Goal: Task Accomplishment & Management: Manage account settings

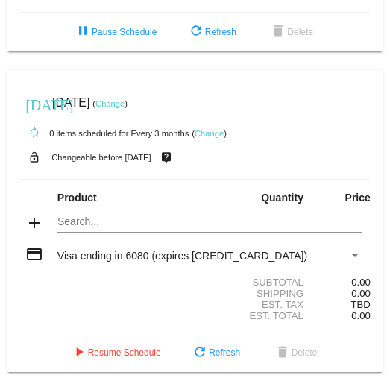
scroll to position [343, 0]
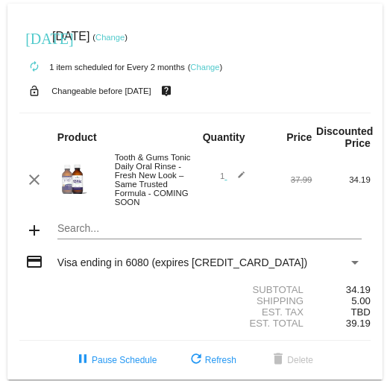
click at [201, 66] on link "Change" at bounding box center [204, 67] width 29 height 9
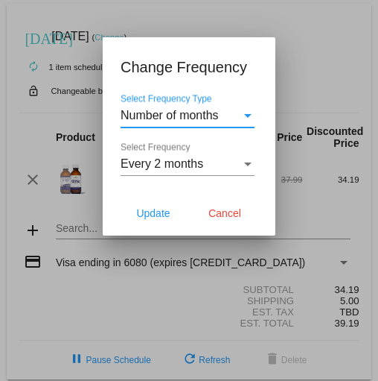
click at [245, 115] on div "Select Frequency Type" at bounding box center [247, 116] width 7 height 4
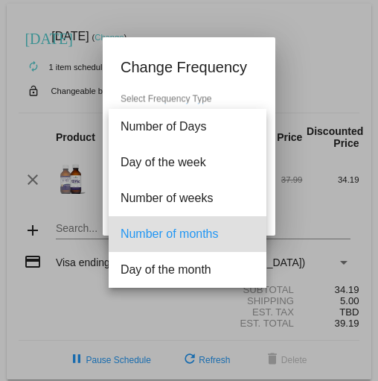
click at [296, 98] on div at bounding box center [189, 190] width 378 height 381
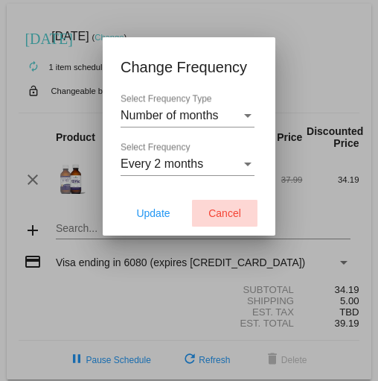
click at [228, 219] on span "Cancel" at bounding box center [225, 213] width 33 height 12
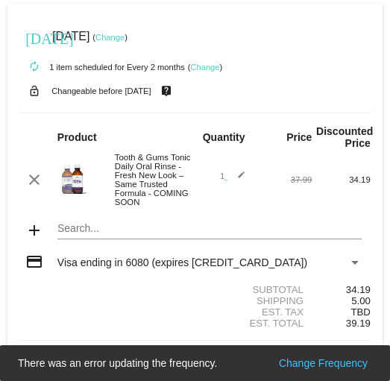
click at [124, 40] on link "Change" at bounding box center [109, 37] width 29 height 9
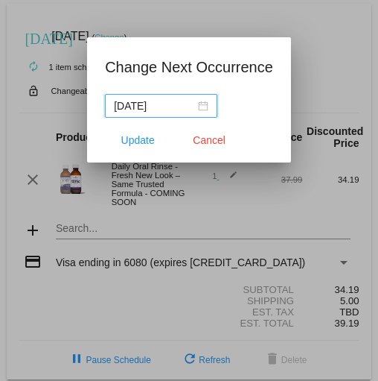
click at [197, 109] on div "2025-08-17" at bounding box center [161, 106] width 95 height 16
click at [109, 361] on div at bounding box center [189, 190] width 378 height 381
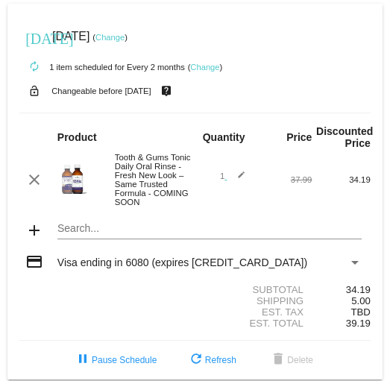
click at [203, 63] on link "Change" at bounding box center [204, 67] width 29 height 9
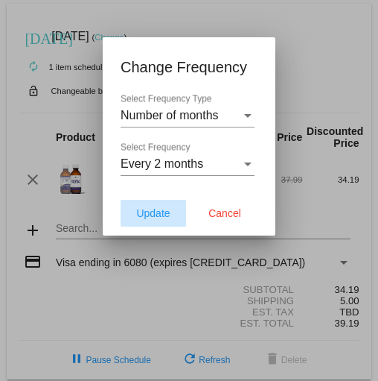
click at [162, 216] on span "Update" at bounding box center [153, 213] width 34 height 12
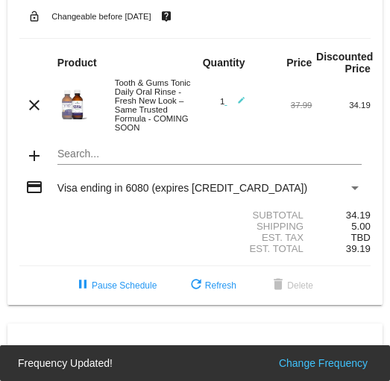
scroll to position [149, 0]
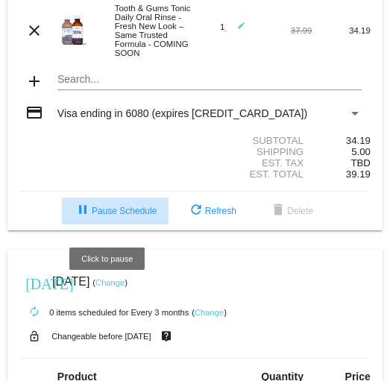
click at [107, 215] on span "pause Pause Schedule" at bounding box center [115, 211] width 83 height 10
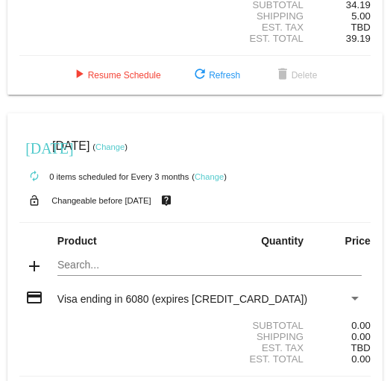
scroll to position [269, 0]
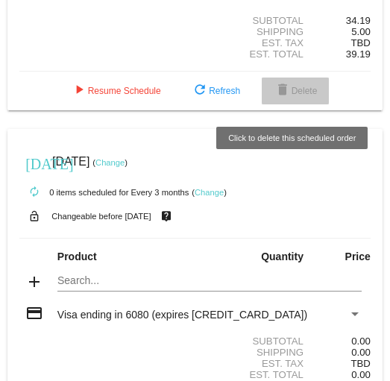
click at [296, 96] on span "delete Delete" at bounding box center [295, 91] width 44 height 10
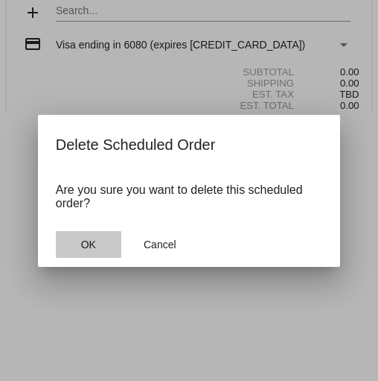
click at [89, 111] on span "OK" at bounding box center [88, 244] width 15 height 12
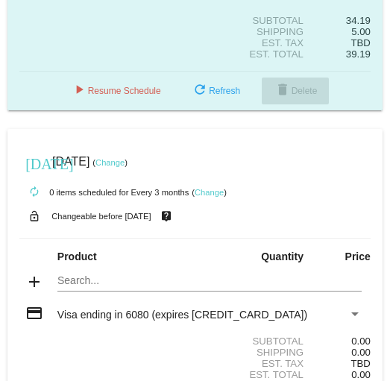
scroll to position [0, 0]
